Goal: Task Accomplishment & Management: Manage account settings

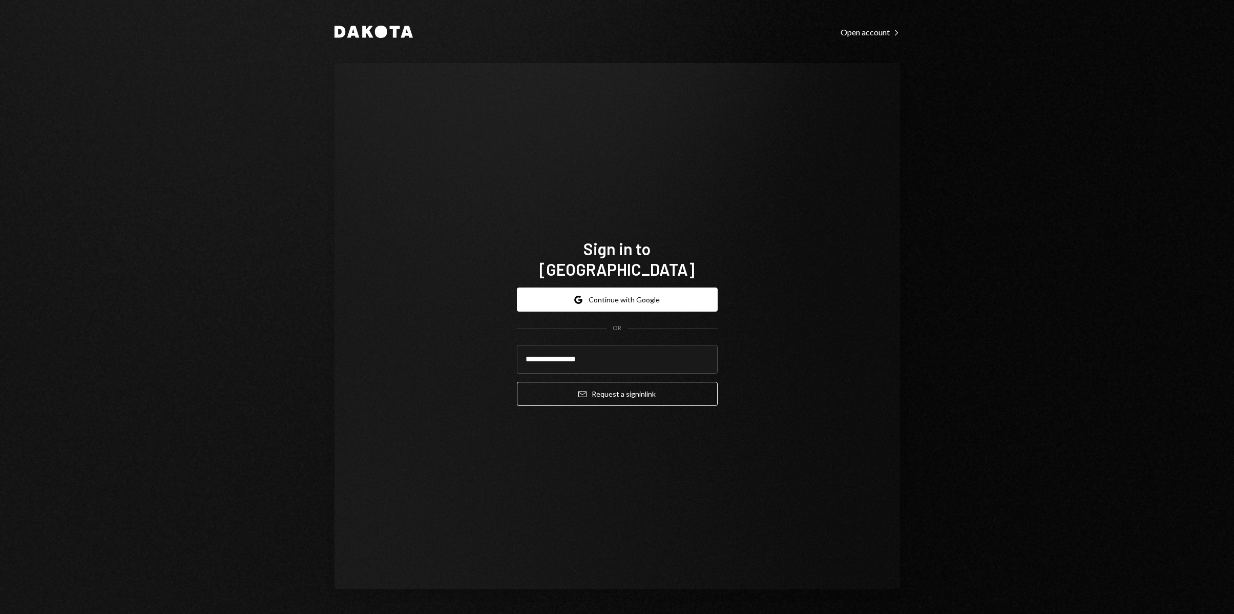
type input "**********"
click at [594, 384] on button "Email Request a sign in link" at bounding box center [617, 394] width 201 height 24
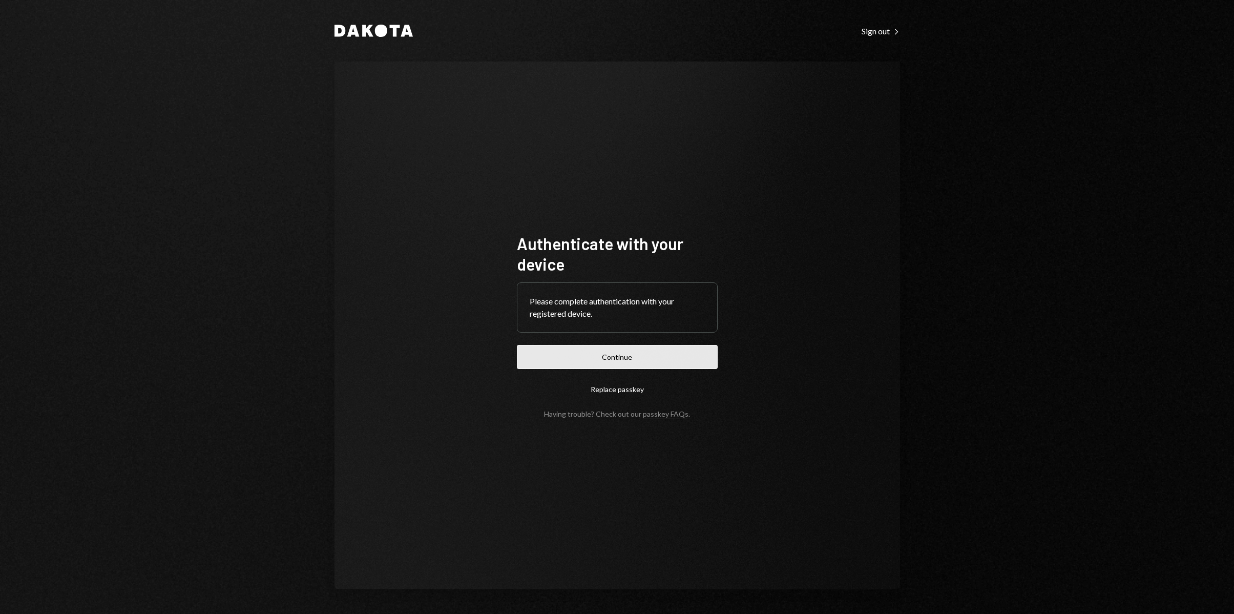
click at [610, 353] on button "Continue" at bounding box center [617, 357] width 201 height 24
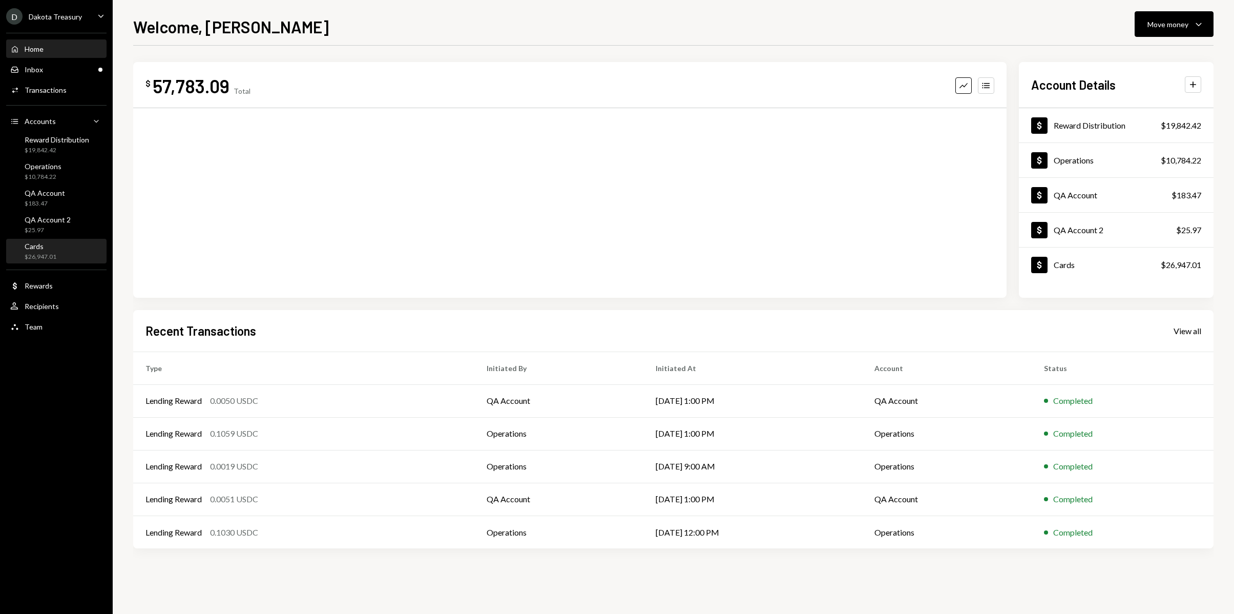
click at [61, 255] on div "Cards $26,947.01" at bounding box center [56, 251] width 92 height 19
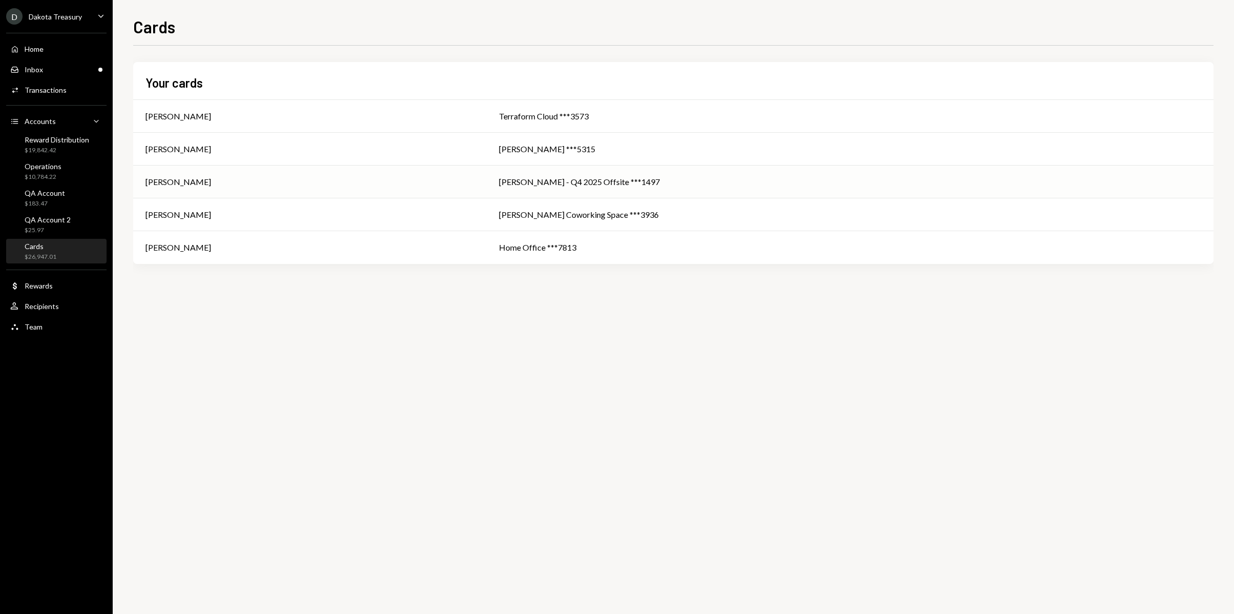
click at [576, 172] on td "[PERSON_NAME] - Q4 2025 Offsite ***1497" at bounding box center [850, 181] width 727 height 33
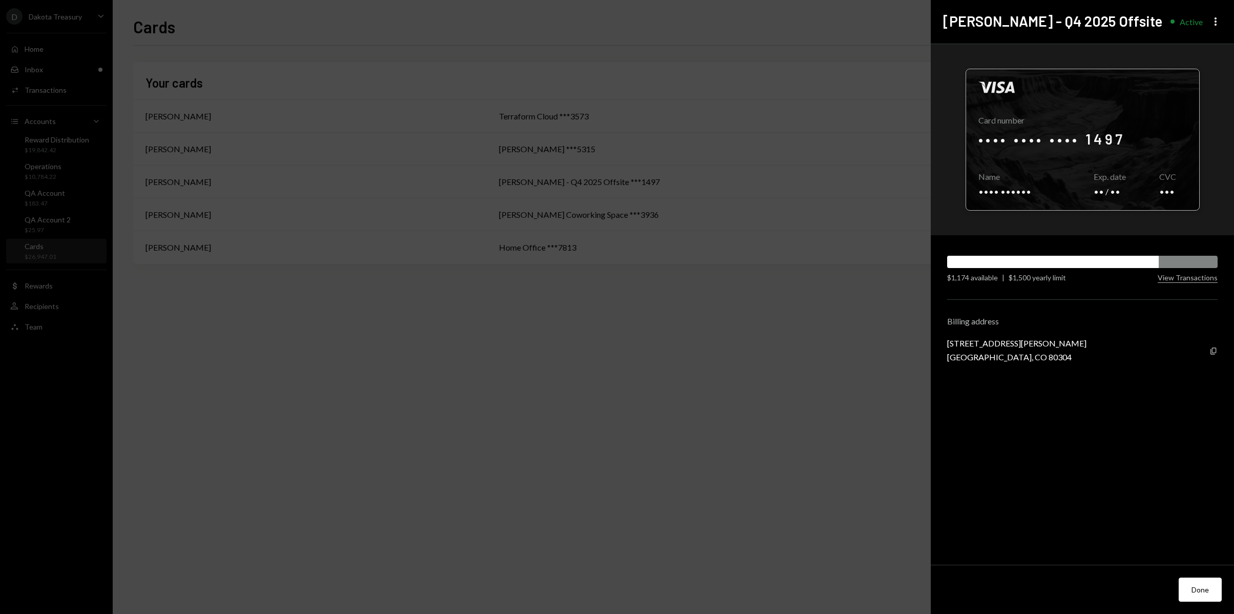
click at [1098, 136] on div at bounding box center [1082, 139] width 233 height 141
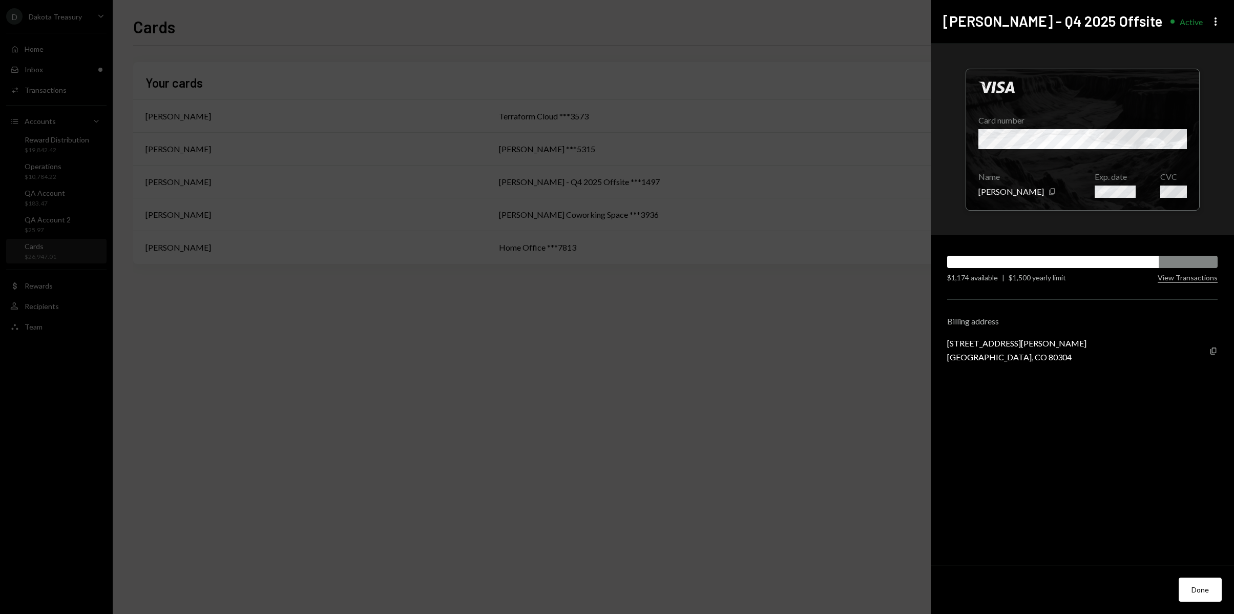
click at [954, 346] on div "[STREET_ADDRESS][PERSON_NAME]" at bounding box center [1016, 343] width 139 height 10
drag, startPoint x: 954, startPoint y: 346, endPoint x: 1010, endPoint y: 348, distance: 56.4
click at [1010, 348] on div "[STREET_ADDRESS][PERSON_NAME]" at bounding box center [1016, 350] width 139 height 24
copy div "[STREET_ADDRESS][PERSON_NAME]"
click at [1007, 357] on div "[GEOGRAPHIC_DATA], CO 80304" at bounding box center [1016, 357] width 139 height 10
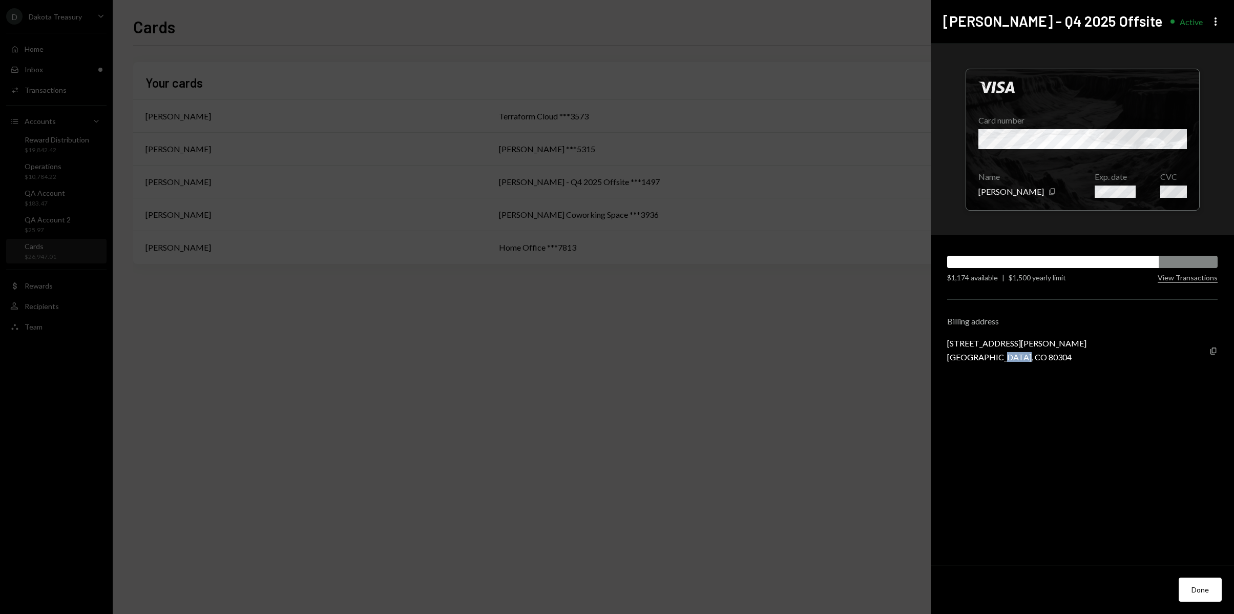
click at [1007, 357] on div "[GEOGRAPHIC_DATA], CO 80304" at bounding box center [1016, 357] width 139 height 10
copy div "80304"
